Goal: Task Accomplishment & Management: Manage account settings

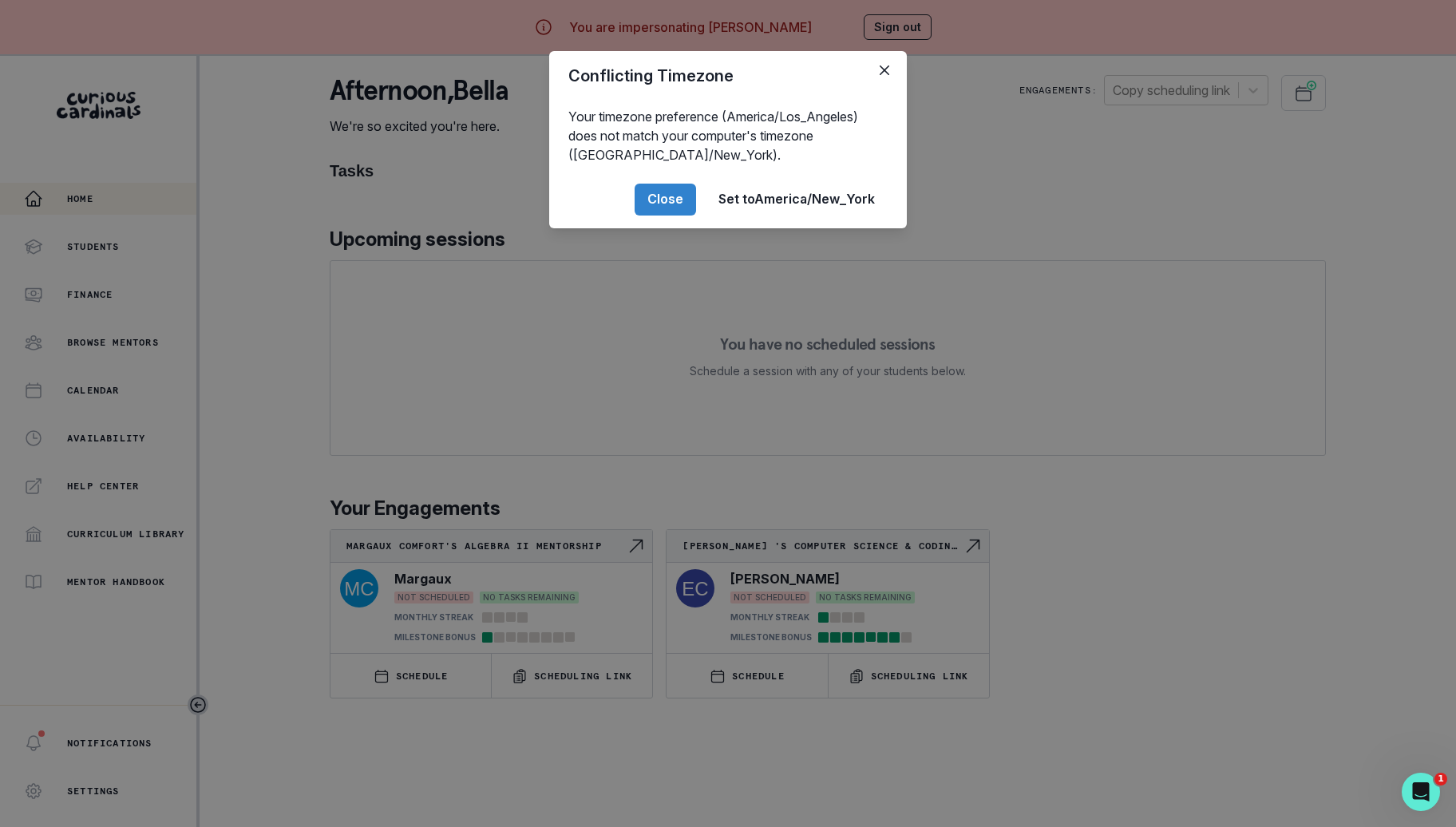
click at [513, 555] on div "Conflicting Timezone Your timezone preference (America/Los_Angeles) does not ma…" at bounding box center [728, 413] width 1456 height 827
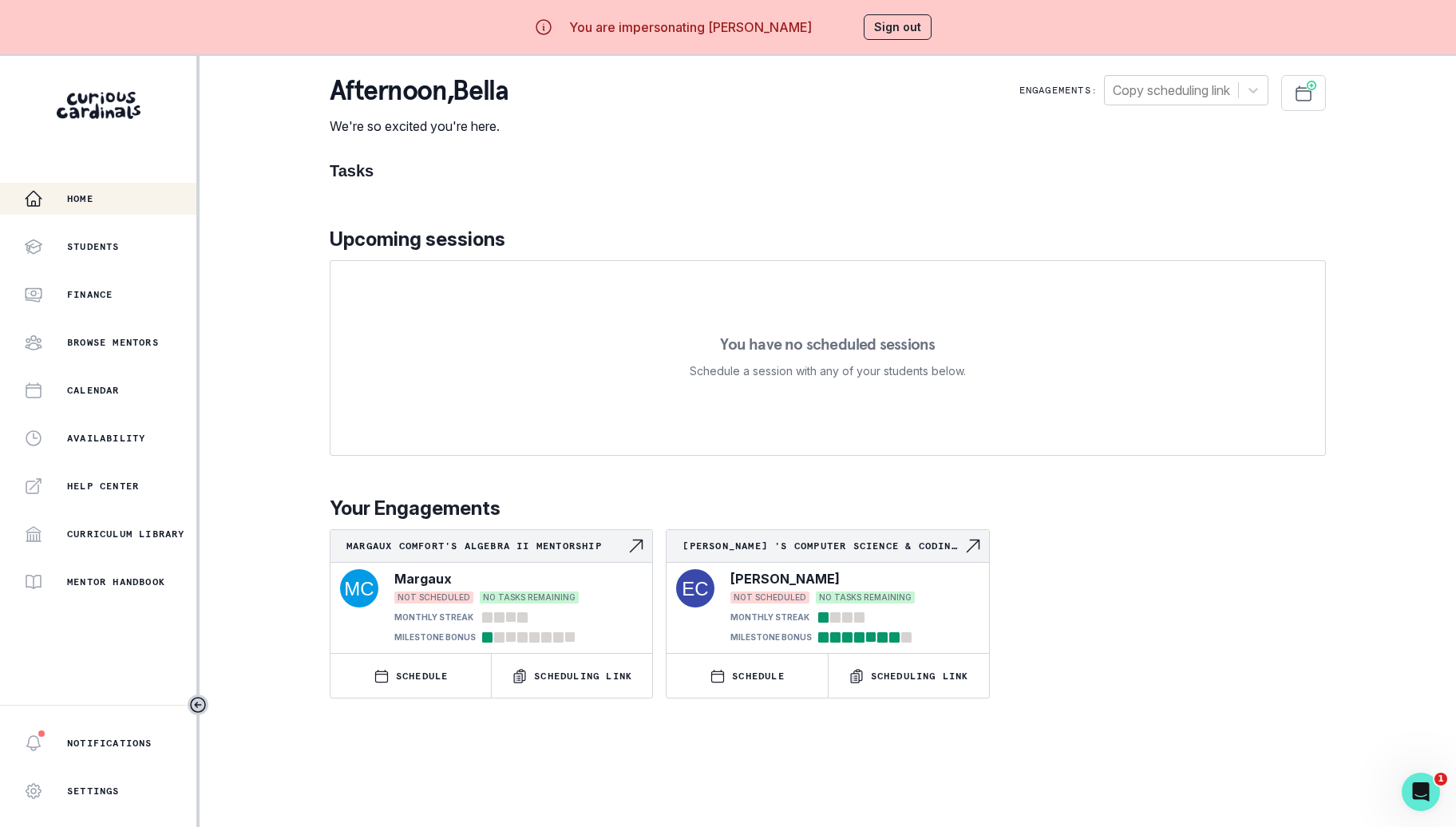
click at [937, 8] on div "You are impersonating [PERSON_NAME] Sign out" at bounding box center [728, 28] width 453 height 39
click at [907, 28] on button "Sign out" at bounding box center [897, 28] width 68 height 26
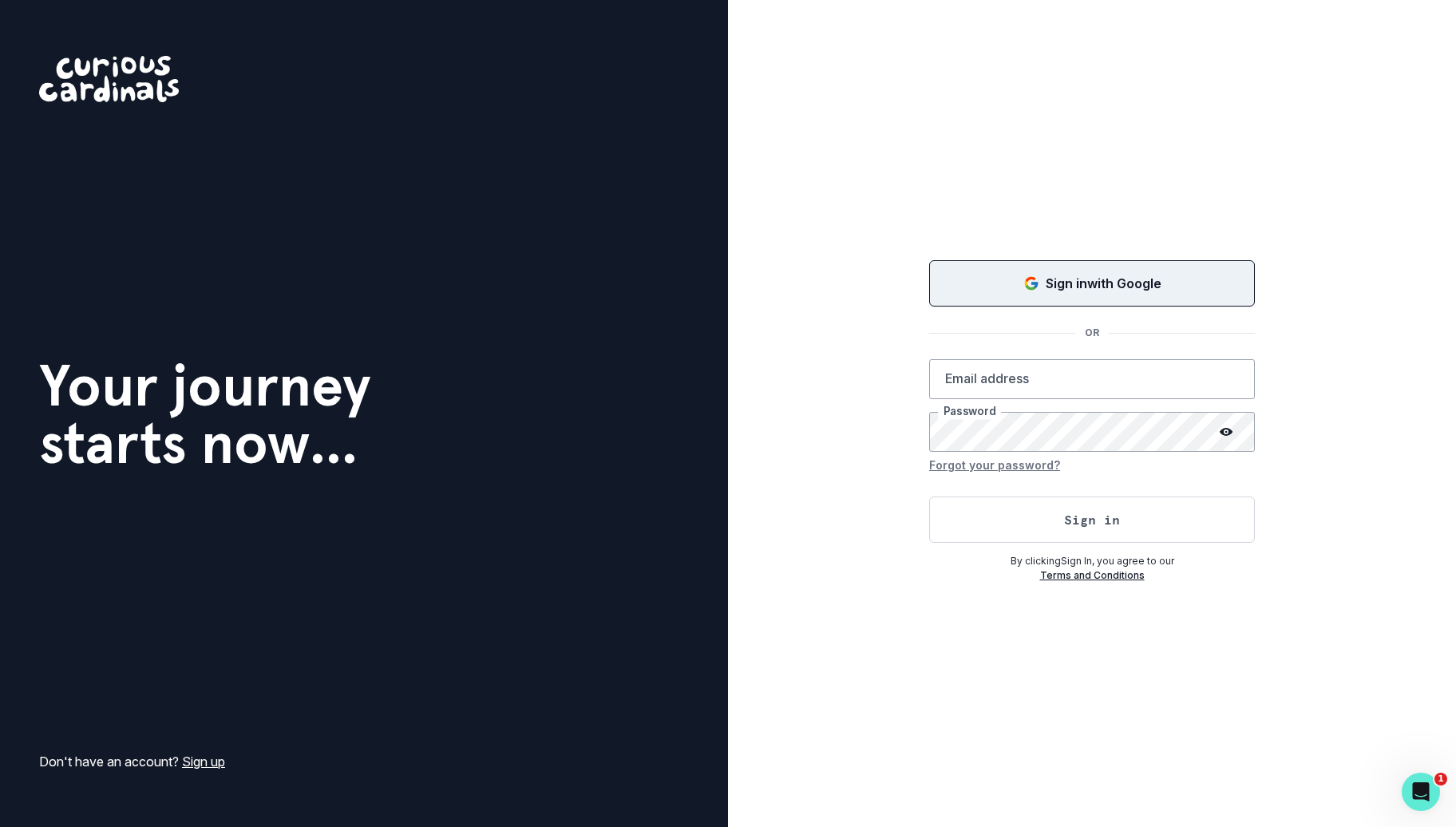
click at [1047, 283] on p "Sign in with Google" at bounding box center [1104, 283] width 116 height 19
